Goal: Find specific page/section: Find specific page/section

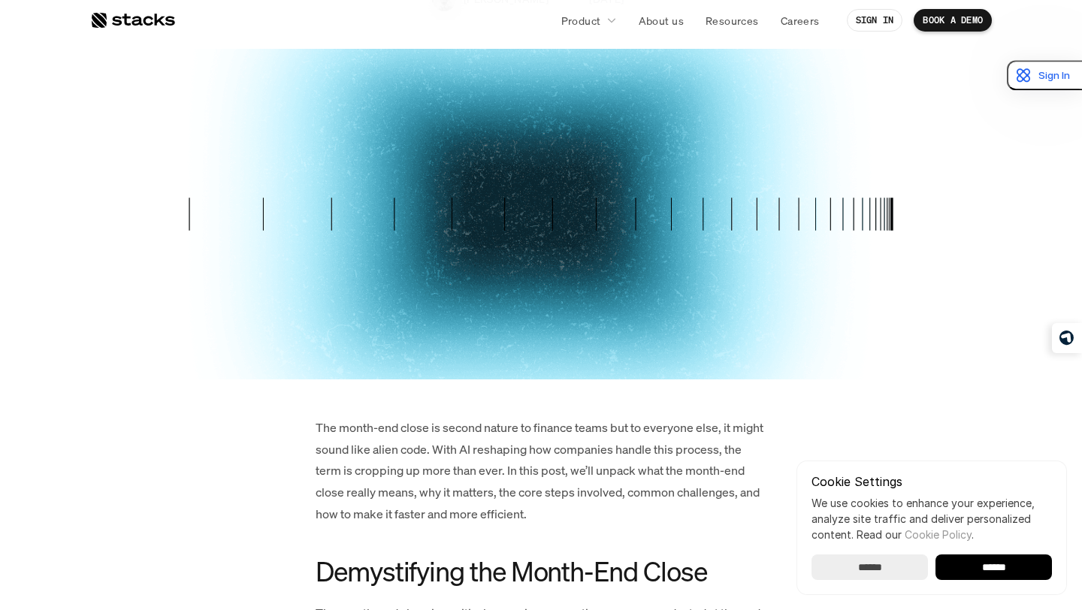
scroll to position [312, 0]
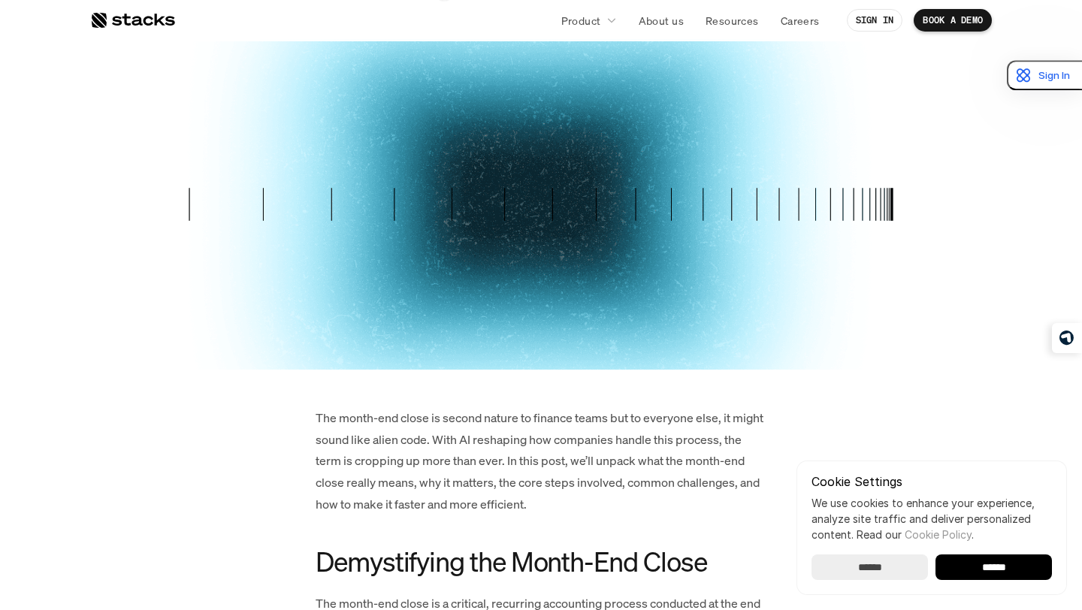
click at [996, 572] on input "******" at bounding box center [993, 567] width 116 height 26
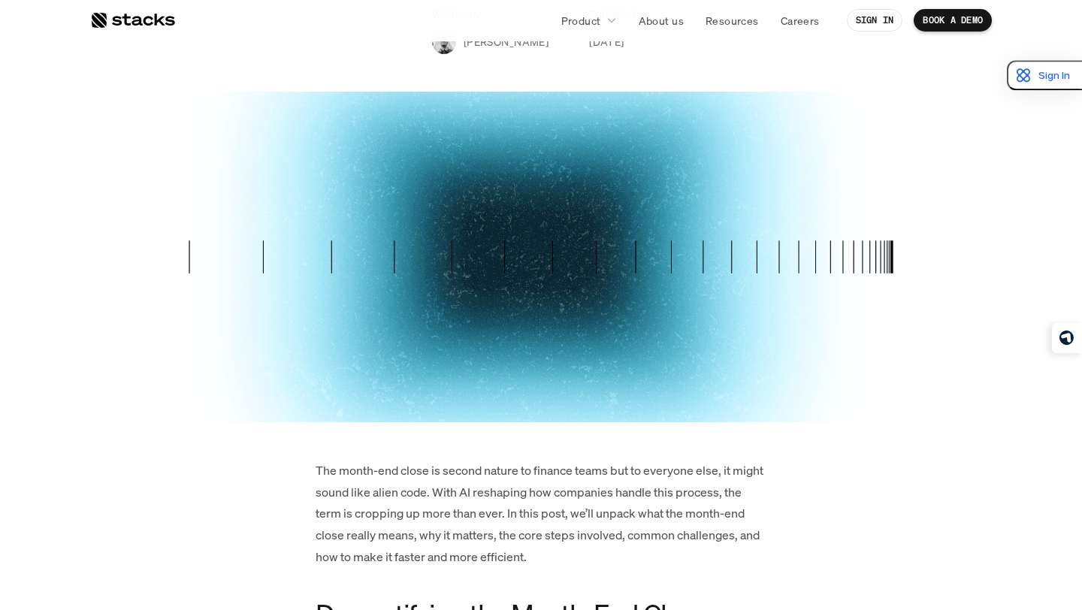
scroll to position [221, 0]
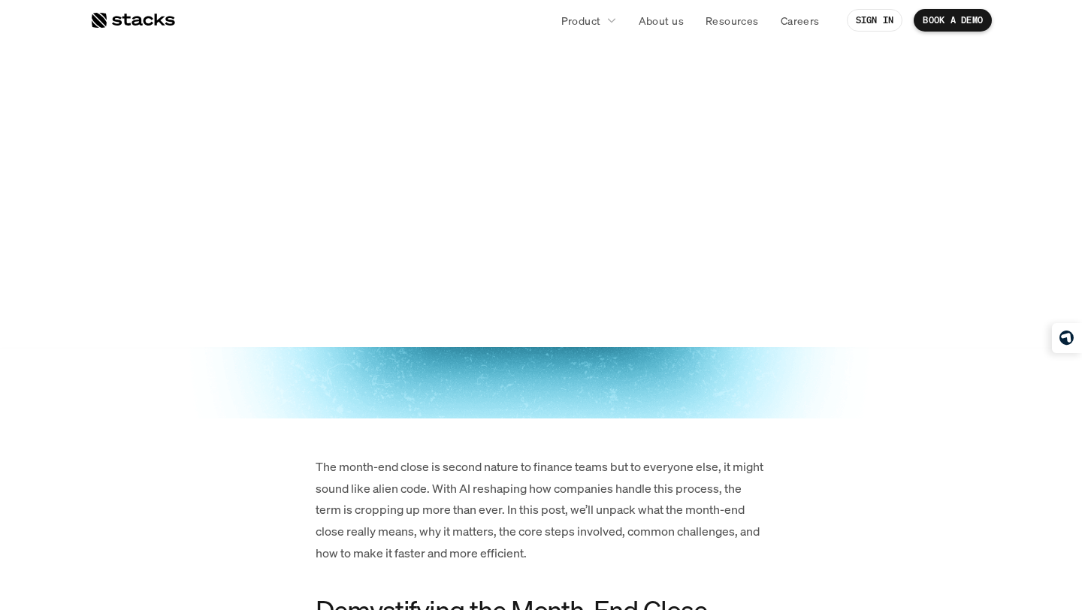
scroll to position [0, 0]
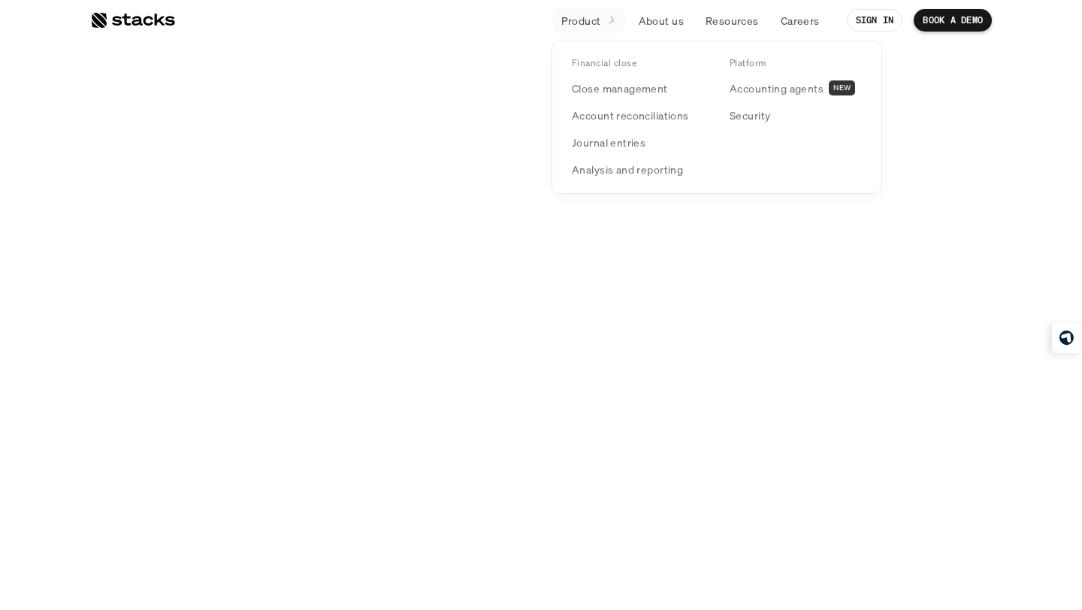
click at [575, 19] on p "Product" at bounding box center [581, 21] width 40 height 16
click at [604, 86] on p "Close management" at bounding box center [620, 89] width 96 height 16
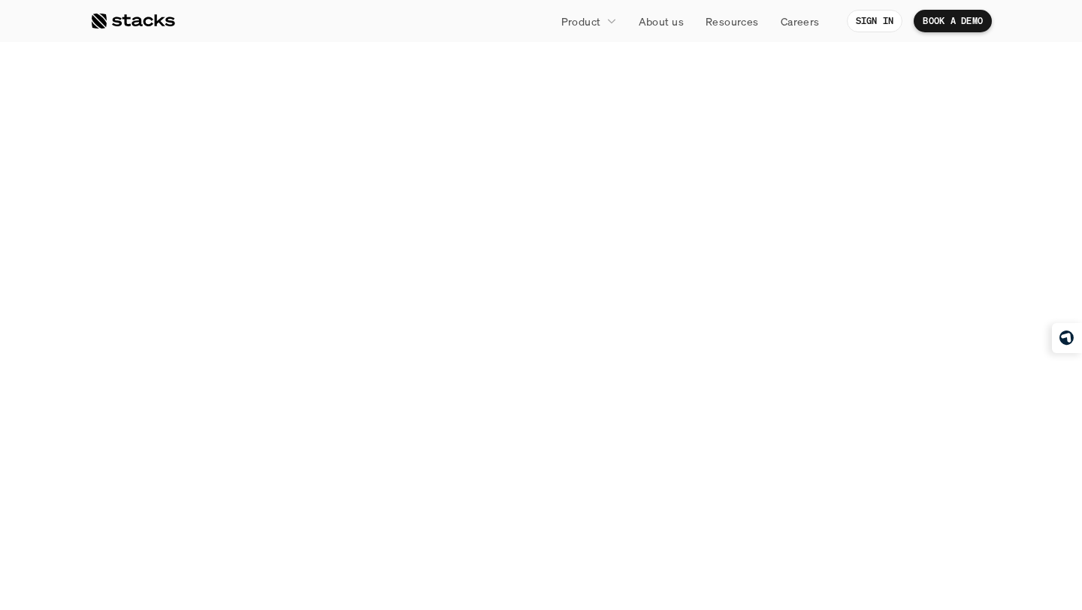
click at [124, 19] on div at bounding box center [132, 21] width 85 height 18
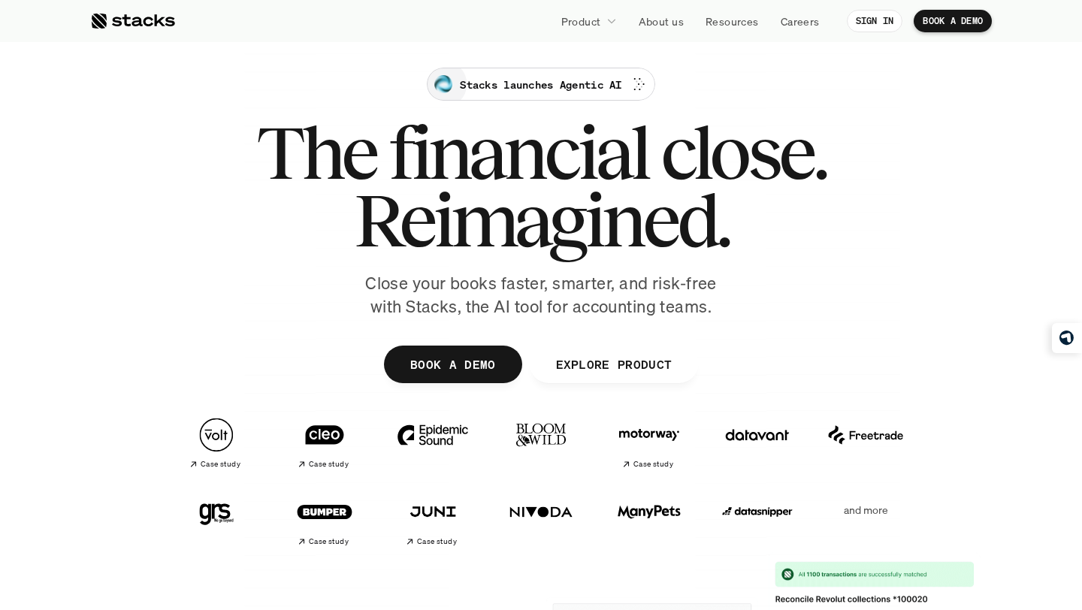
scroll to position [18, 0]
